Goal: Find specific page/section: Find specific page/section

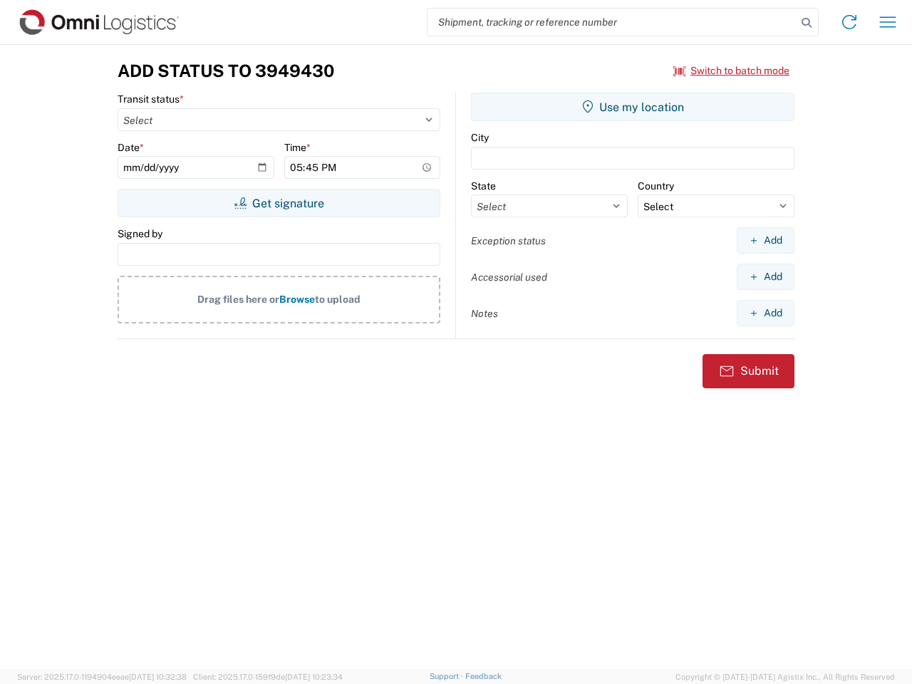
click at [612, 22] on input "search" at bounding box center [611, 22] width 369 height 27
click at [806, 23] on icon at bounding box center [806, 23] width 20 height 20
click at [849, 22] on icon at bounding box center [849, 22] width 23 height 23
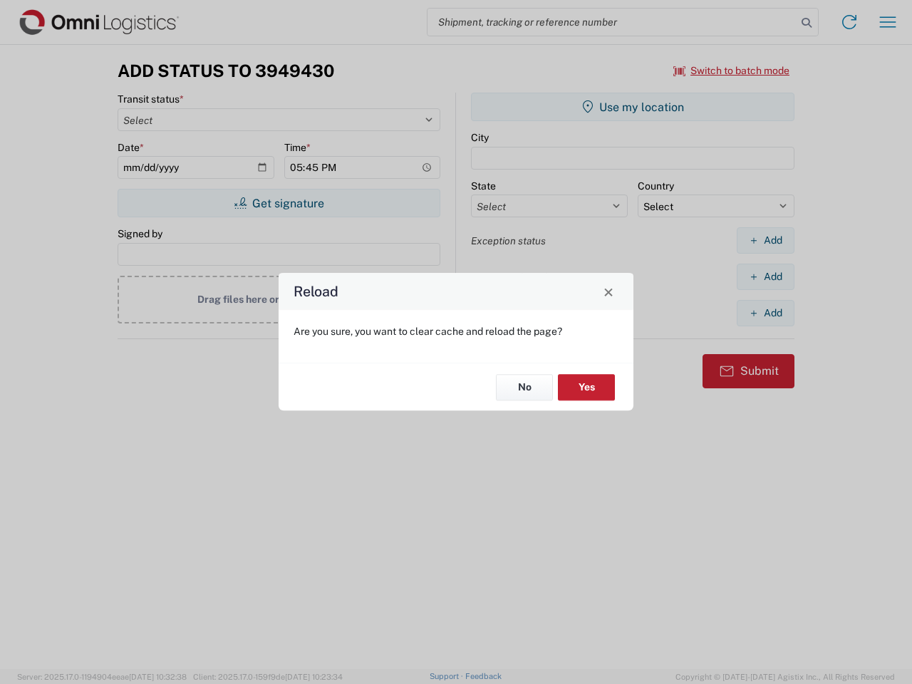
click at [887, 22] on div "Reload Are you sure, you want to clear cache and reload the page? No Yes" at bounding box center [456, 342] width 912 height 684
click at [732, 71] on div "Reload Are you sure, you want to clear cache and reload the page? No Yes" at bounding box center [456, 342] width 912 height 684
click at [278, 203] on div "Reload Are you sure, you want to clear cache and reload the page? No Yes" at bounding box center [456, 342] width 912 height 684
click at [632, 107] on div "Reload Are you sure, you want to clear cache and reload the page? No Yes" at bounding box center [456, 342] width 912 height 684
click at [765, 240] on div "Reload Are you sure, you want to clear cache and reload the page? No Yes" at bounding box center [456, 342] width 912 height 684
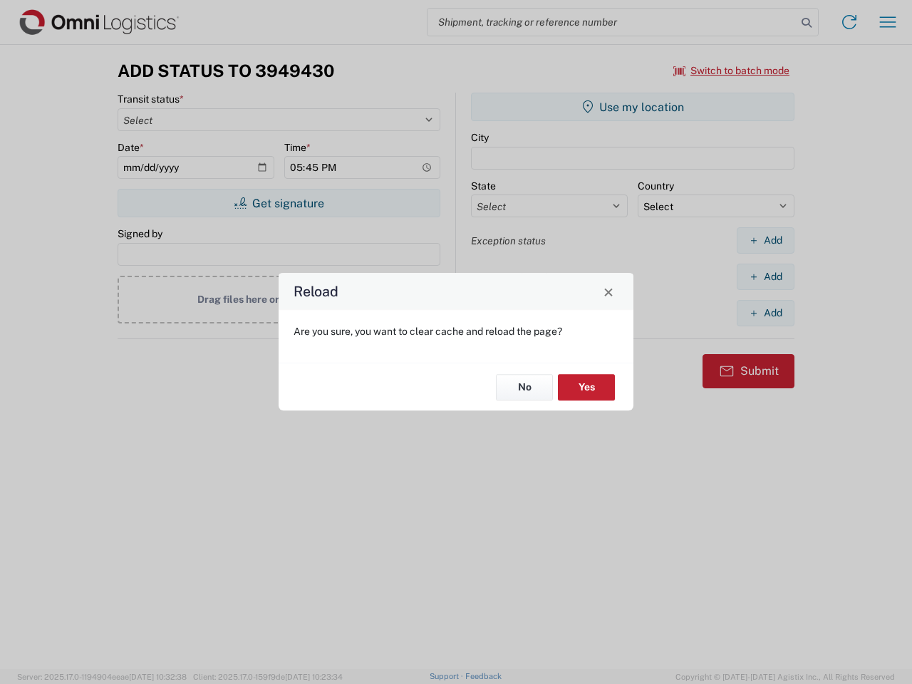
click at [765, 276] on div "Reload Are you sure, you want to clear cache and reload the page? No Yes" at bounding box center [456, 342] width 912 height 684
click at [765, 313] on div "Reload Are you sure, you want to clear cache and reload the page? No Yes" at bounding box center [456, 342] width 912 height 684
